Goal: Task Accomplishment & Management: Manage account settings

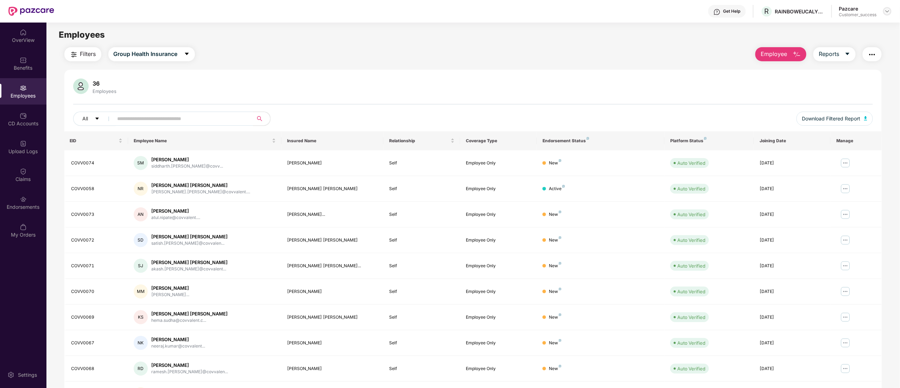
click at [891, 9] on div at bounding box center [887, 11] width 8 height 8
click at [852, 21] on div "Switch to partner view" at bounding box center [854, 28] width 91 height 14
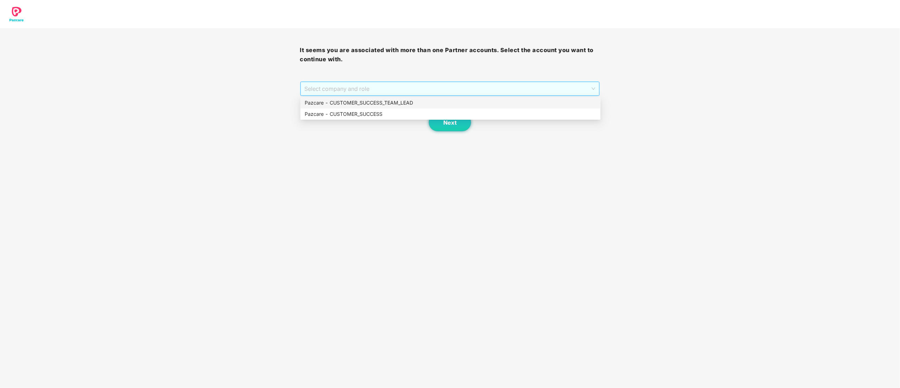
click at [309, 86] on span "Select company and role" at bounding box center [450, 88] width 291 height 13
click at [333, 116] on div "Pazcare - CUSTOMER_SUCCESS" at bounding box center [451, 114] width 292 height 8
click at [454, 121] on span "Next" at bounding box center [449, 122] width 13 height 7
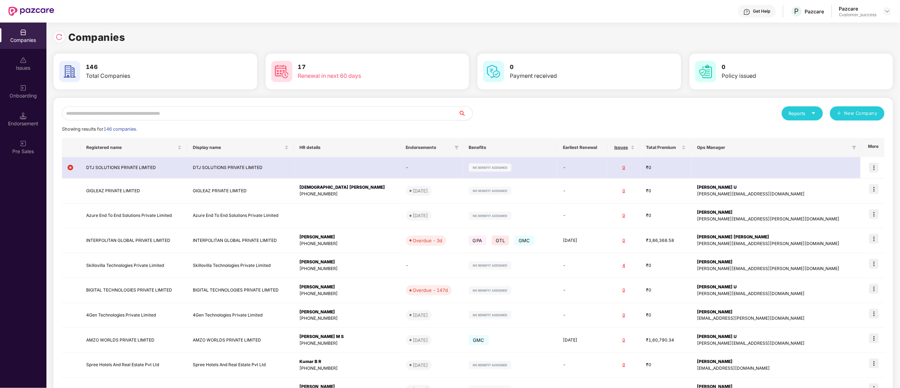
click at [97, 117] on input "text" at bounding box center [260, 113] width 397 height 14
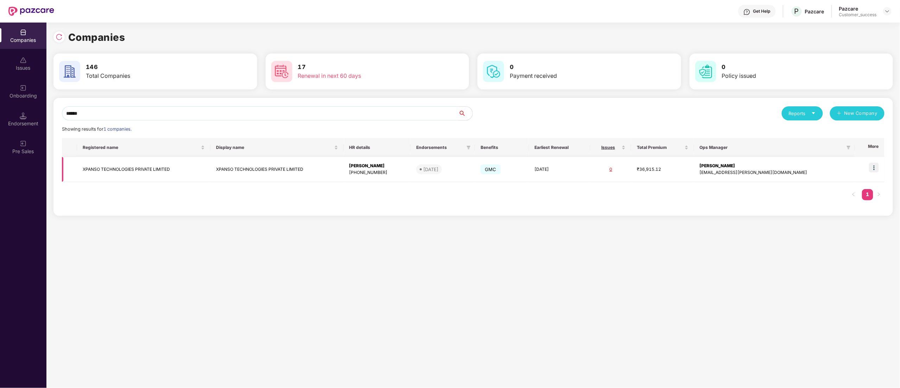
type input "******"
click at [879, 171] on img at bounding box center [874, 168] width 10 height 10
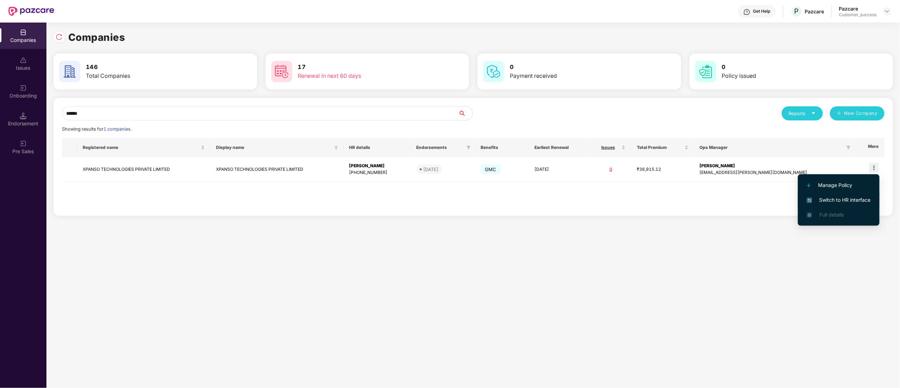
click at [852, 201] on span "Switch to HR interface" at bounding box center [839, 200] width 64 height 8
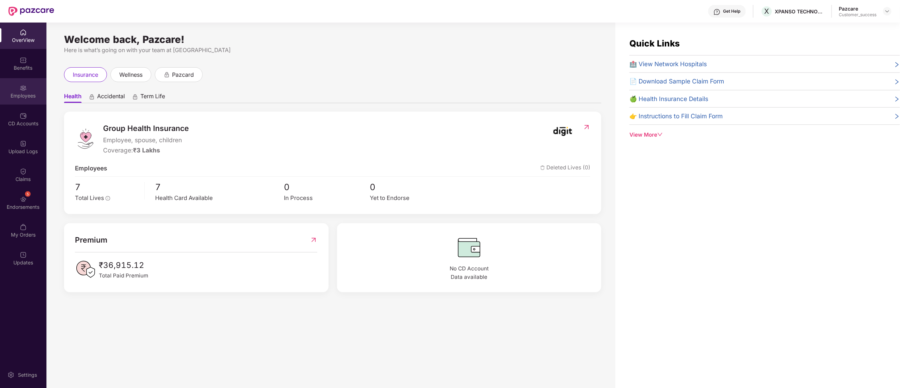
click at [6, 89] on div "Employees" at bounding box center [23, 91] width 46 height 26
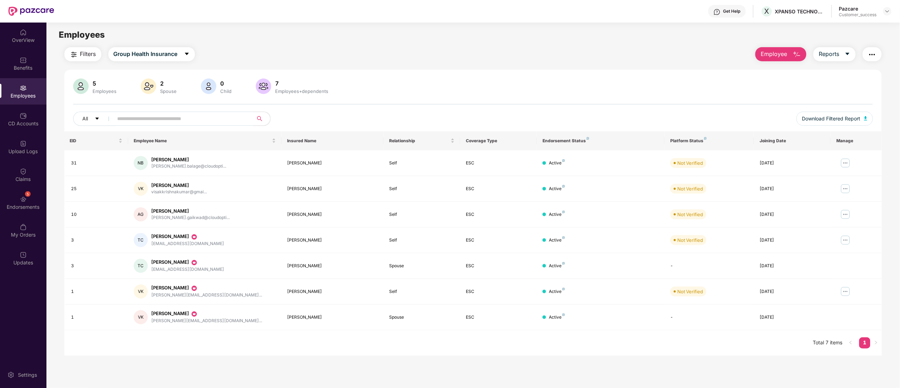
click at [870, 56] on img "button" at bounding box center [872, 54] width 8 height 8
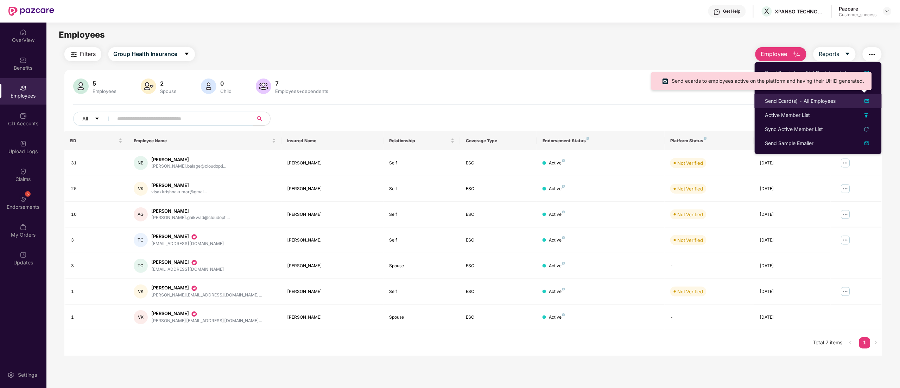
click at [814, 102] on div "Send Ecard(s) - All Employees" at bounding box center [800, 101] width 71 height 8
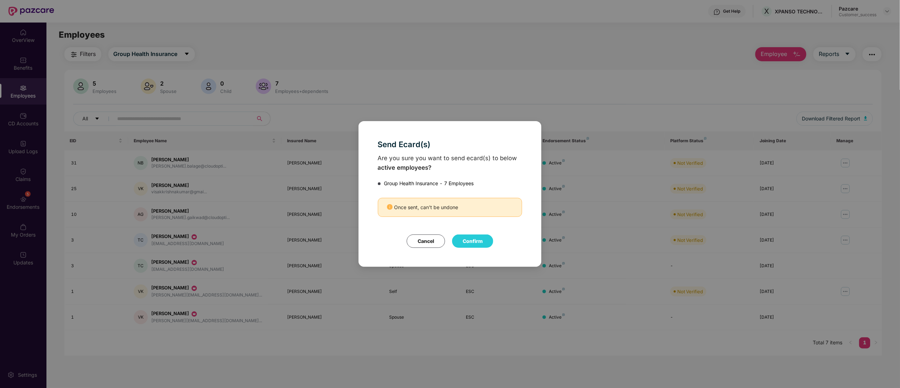
click at [466, 242] on button "Confirm" at bounding box center [472, 240] width 41 height 13
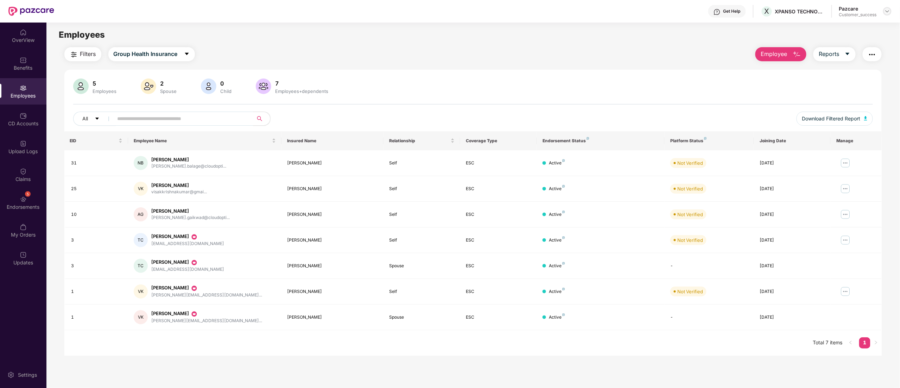
drag, startPoint x: 887, startPoint y: 11, endPoint x: 885, endPoint y: 20, distance: 9.8
click at [888, 11] on img at bounding box center [888, 11] width 6 height 6
click at [859, 30] on div "Switch to partner view" at bounding box center [854, 28] width 91 height 14
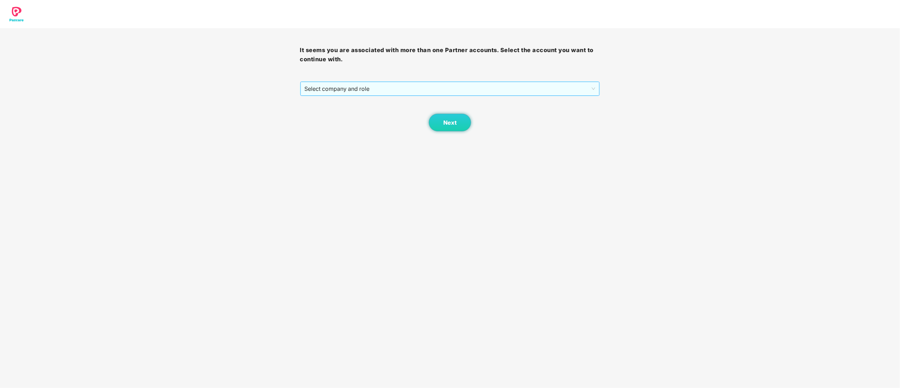
click at [367, 92] on span "Select company and role" at bounding box center [450, 88] width 291 height 13
click at [352, 115] on div "Pazcare - CUSTOMER_SUCCESS" at bounding box center [451, 114] width 292 height 8
click at [458, 126] on button "Next" at bounding box center [450, 123] width 42 height 18
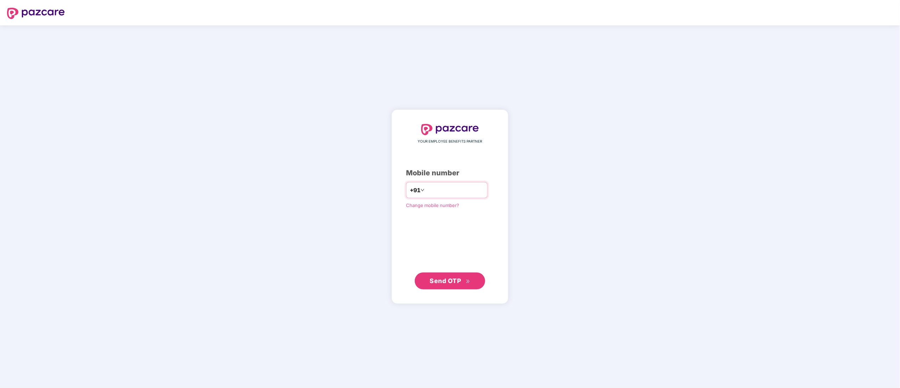
click at [441, 191] on input "number" at bounding box center [455, 189] width 58 height 11
type input "**********"
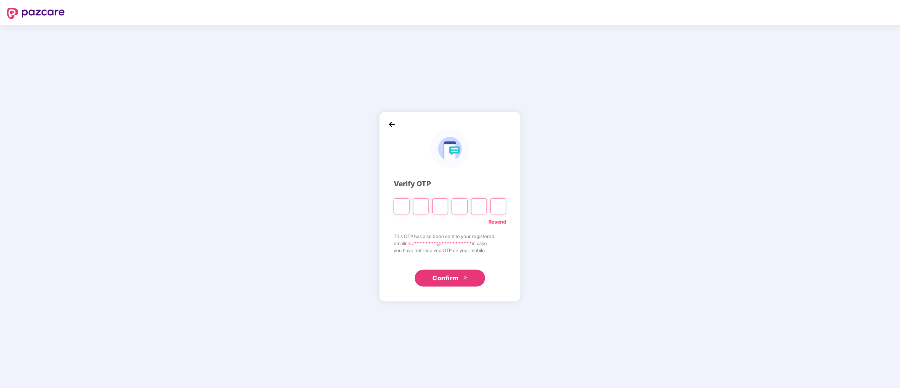
type input "*"
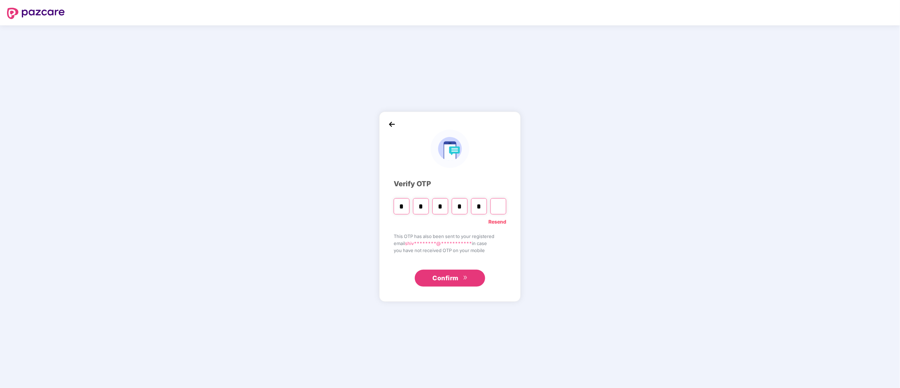
type input "*"
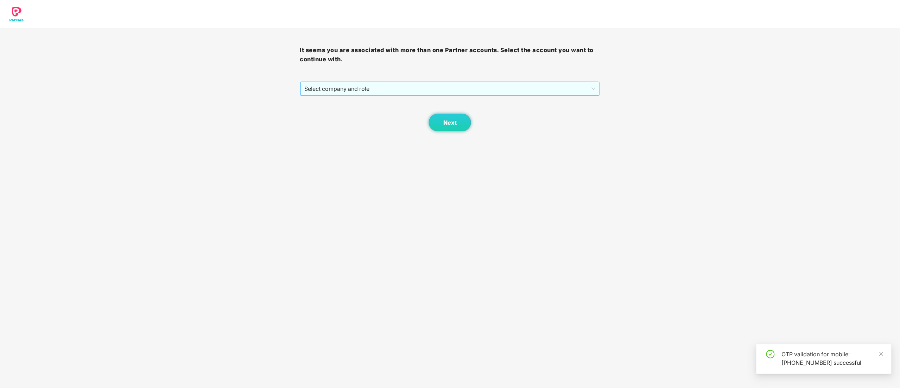
click at [372, 88] on span "Select company and role" at bounding box center [450, 88] width 291 height 13
click at [369, 116] on div "Pazcare - CUSTOMER_SUCCESS" at bounding box center [451, 114] width 292 height 8
click at [436, 122] on button "Next" at bounding box center [450, 123] width 42 height 18
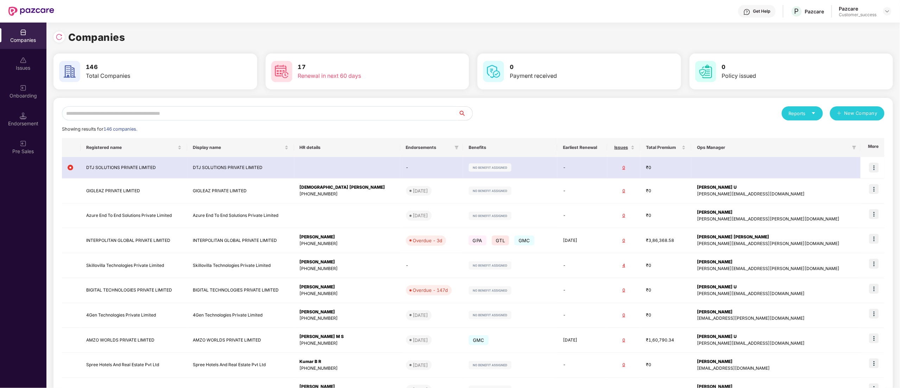
drag, startPoint x: 800, startPoint y: 111, endPoint x: 806, endPoint y: 126, distance: 16.1
click at [801, 113] on div "Reports" at bounding box center [802, 113] width 27 height 7
click at [804, 131] on div "Companies" at bounding box center [799, 132] width 26 height 8
